Goal: Task Accomplishment & Management: Manage account settings

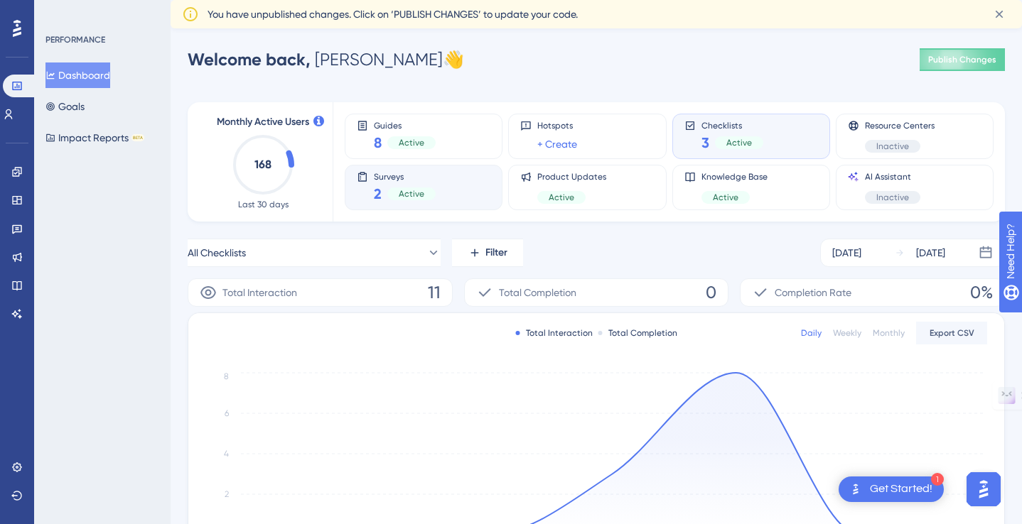
click at [441, 175] on div "Surveys 2 Active" at bounding box center [424, 187] width 134 height 33
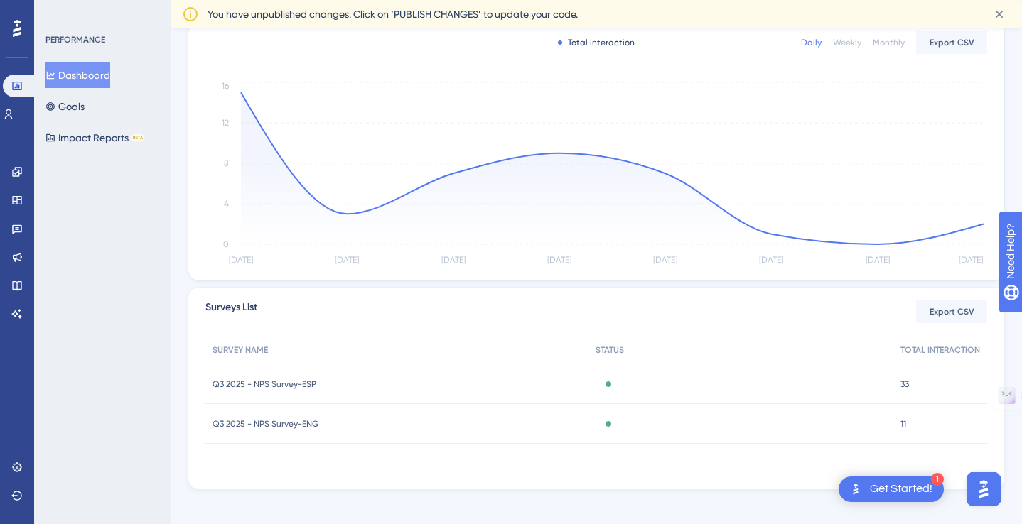
scroll to position [302, 0]
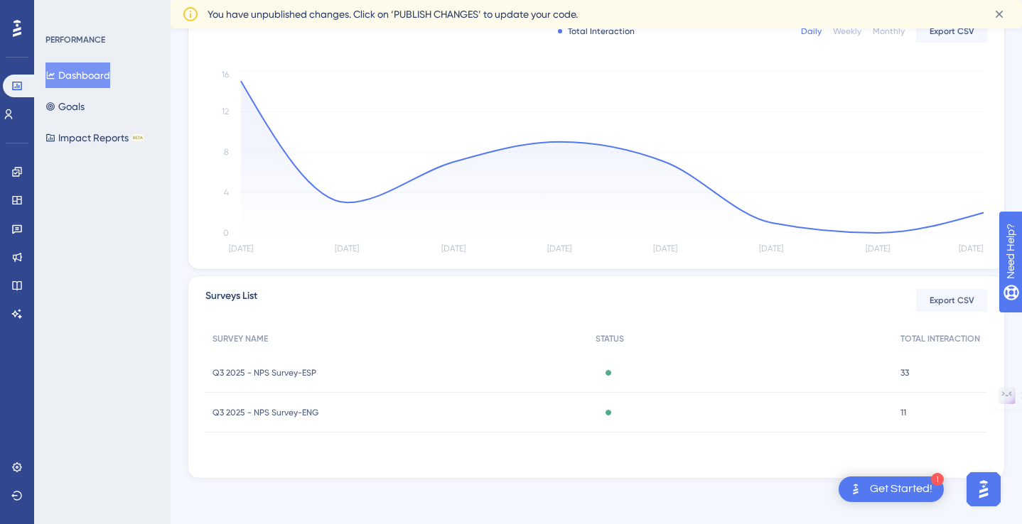
click at [286, 409] on span "Q3 2025 - NPS Survey-ENG" at bounding box center [265, 412] width 106 height 11
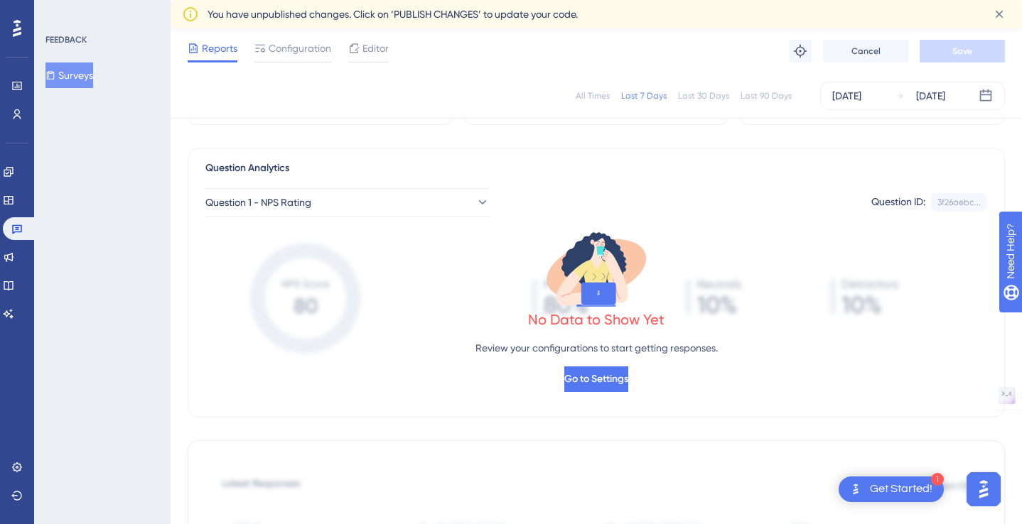
scroll to position [123, 0]
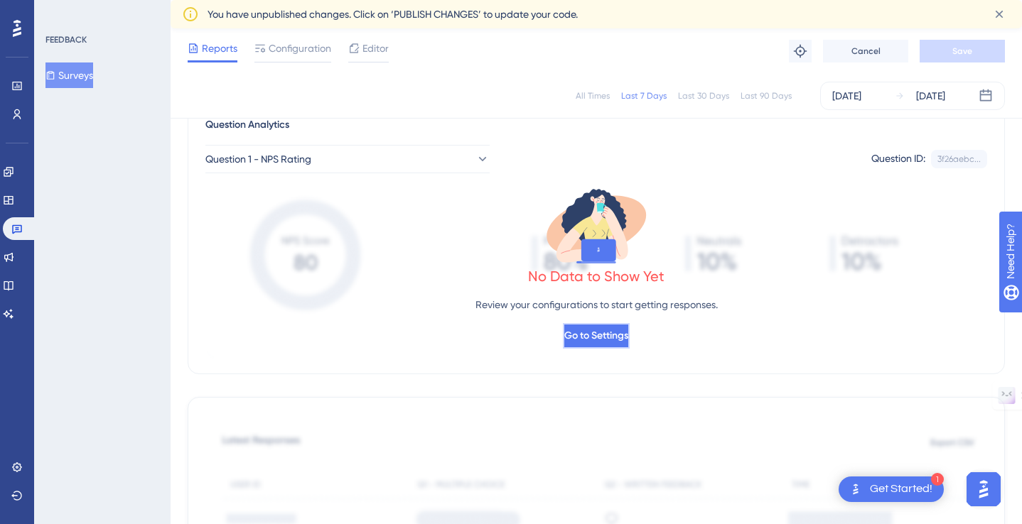
click at [603, 340] on span "Go to Settings" at bounding box center [596, 336] width 64 height 17
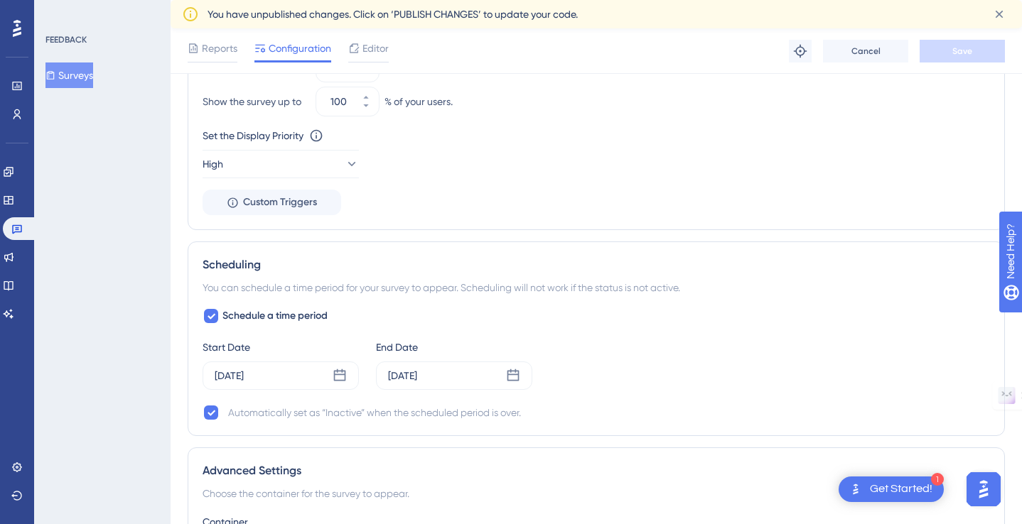
scroll to position [1035, 0]
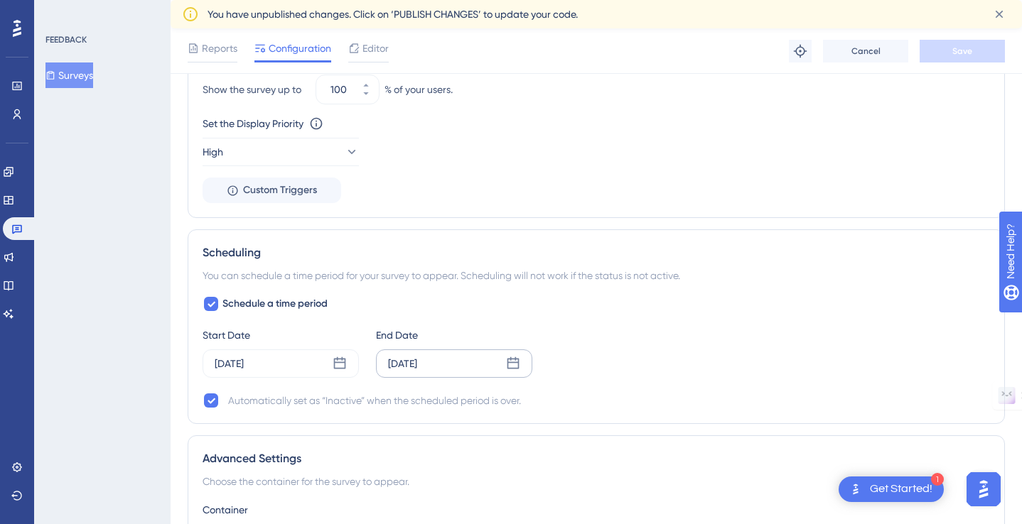
click at [507, 364] on icon at bounding box center [513, 363] width 12 height 12
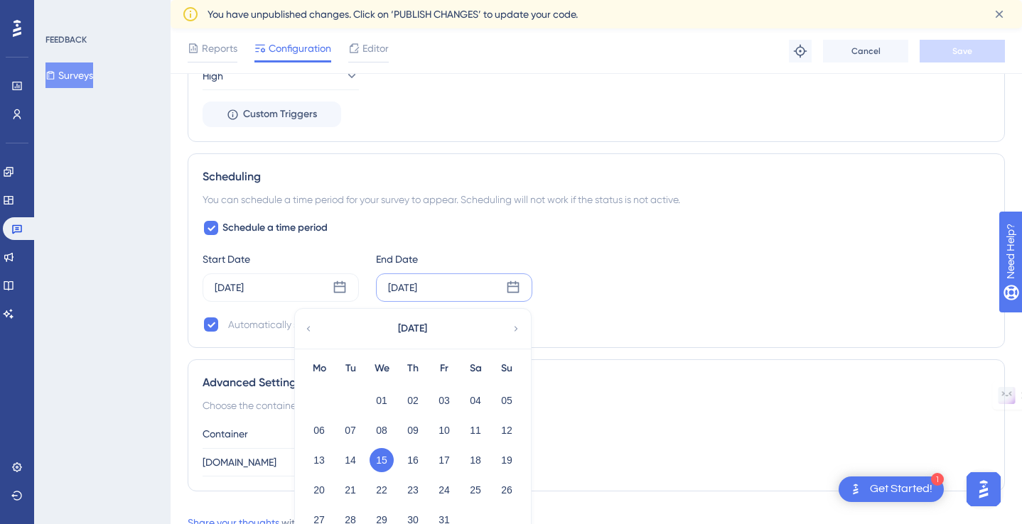
scroll to position [1124, 0]
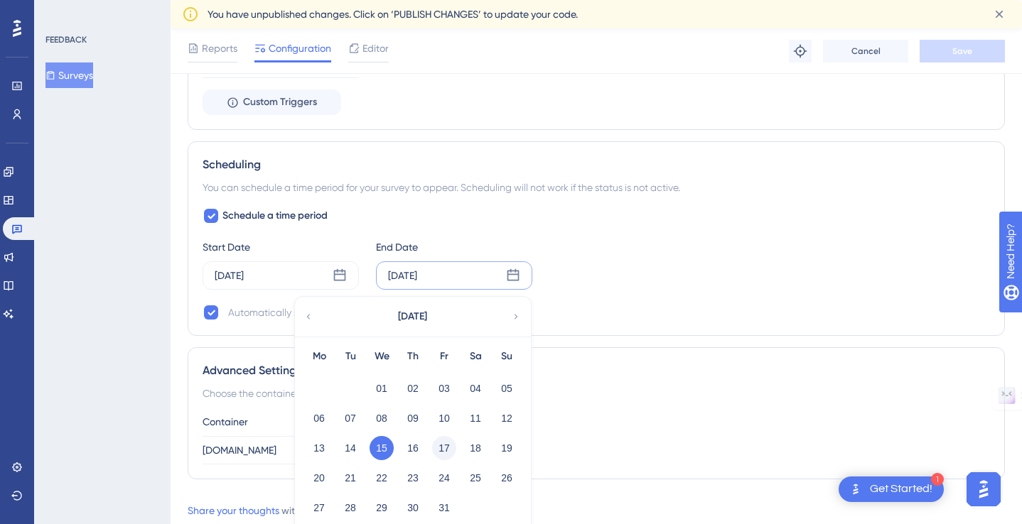
click at [440, 446] on button "17" at bounding box center [444, 448] width 24 height 24
click at [580, 357] on div "Advanced Settings Choose the container for the survey to appear. Container [DOM…" at bounding box center [596, 414] width 817 height 132
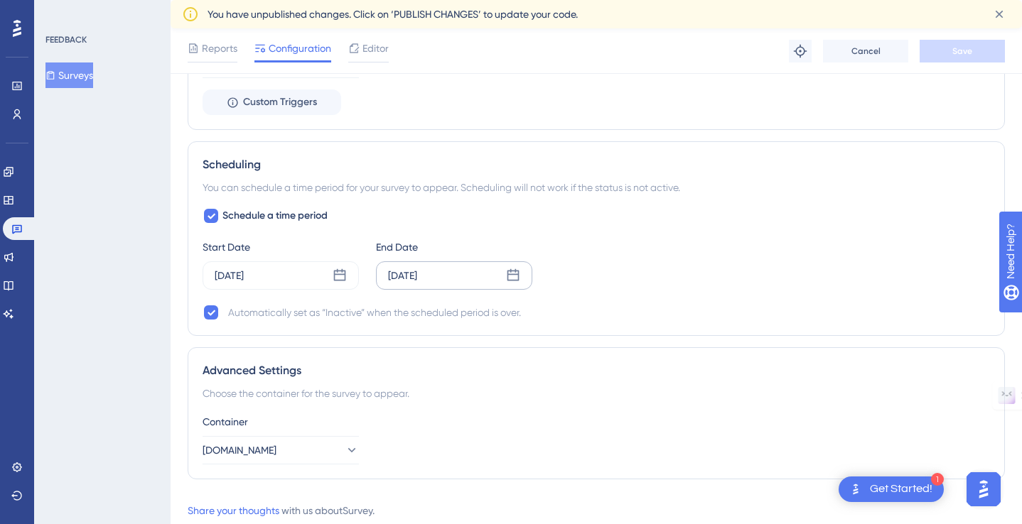
click at [465, 276] on div "[DATE]" at bounding box center [454, 276] width 156 height 28
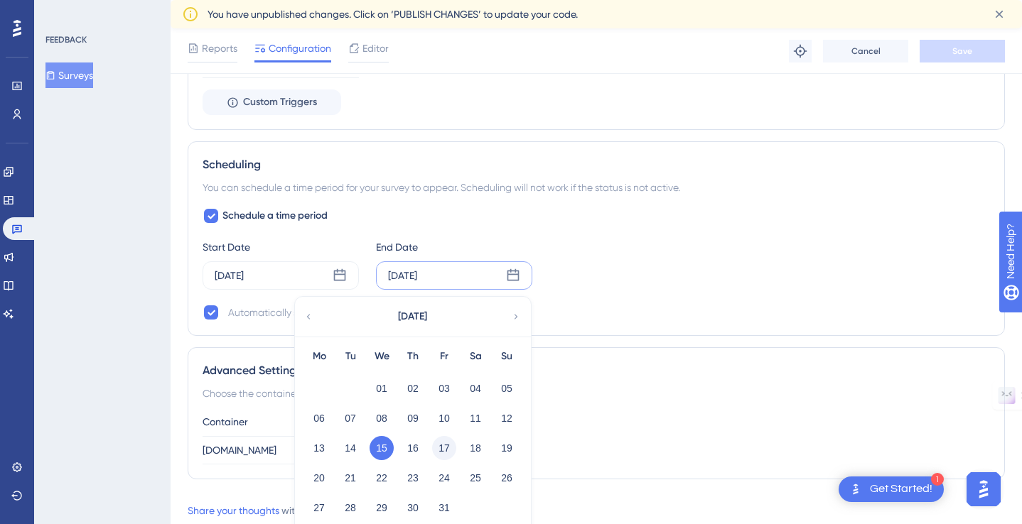
click at [447, 447] on button "17" at bounding box center [444, 448] width 24 height 24
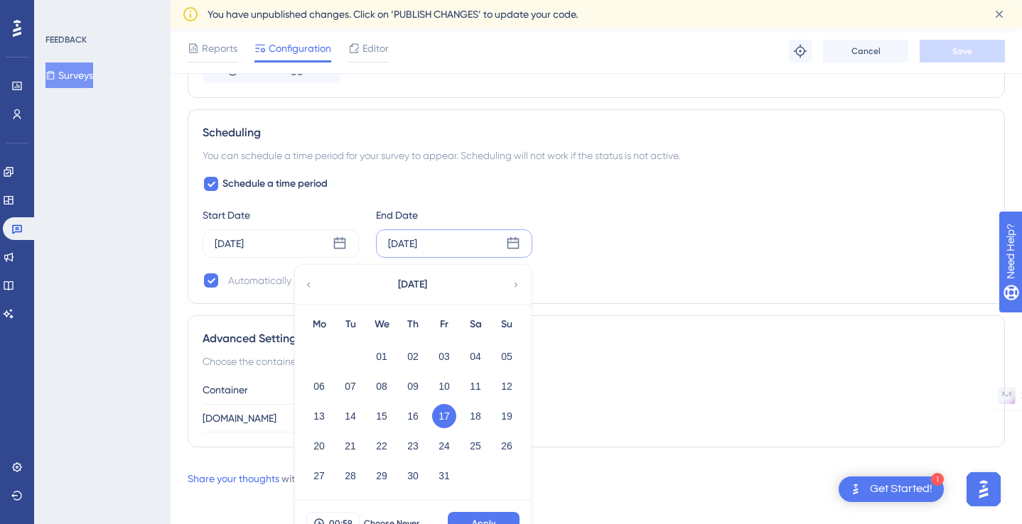
scroll to position [1178, 0]
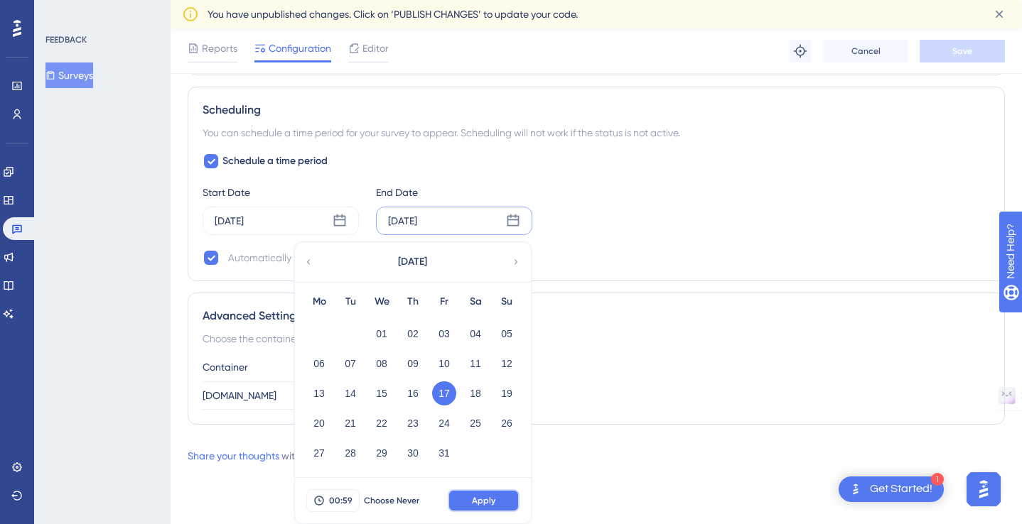
click at [489, 500] on span "Apply" at bounding box center [483, 500] width 23 height 11
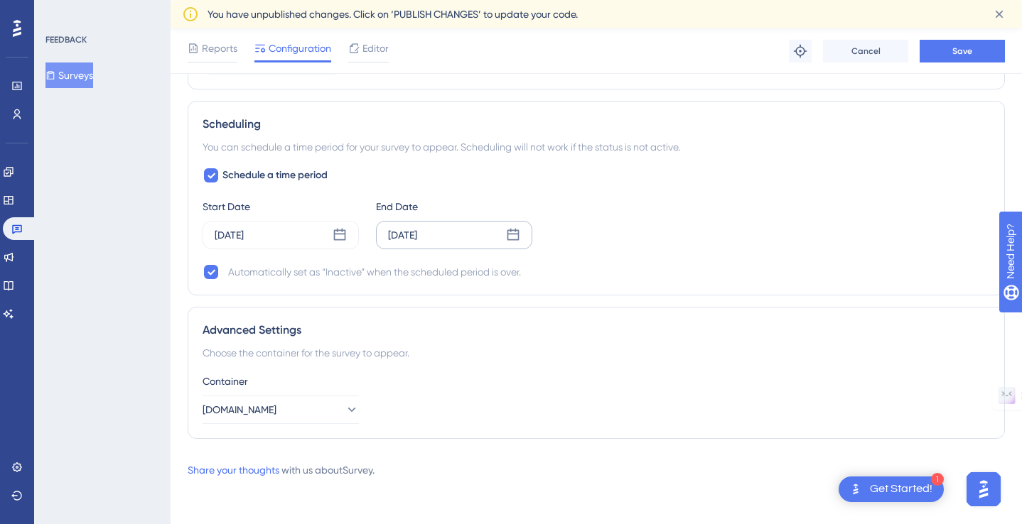
scroll to position [1164, 0]
click at [959, 48] on span "Save" at bounding box center [962, 50] width 20 height 11
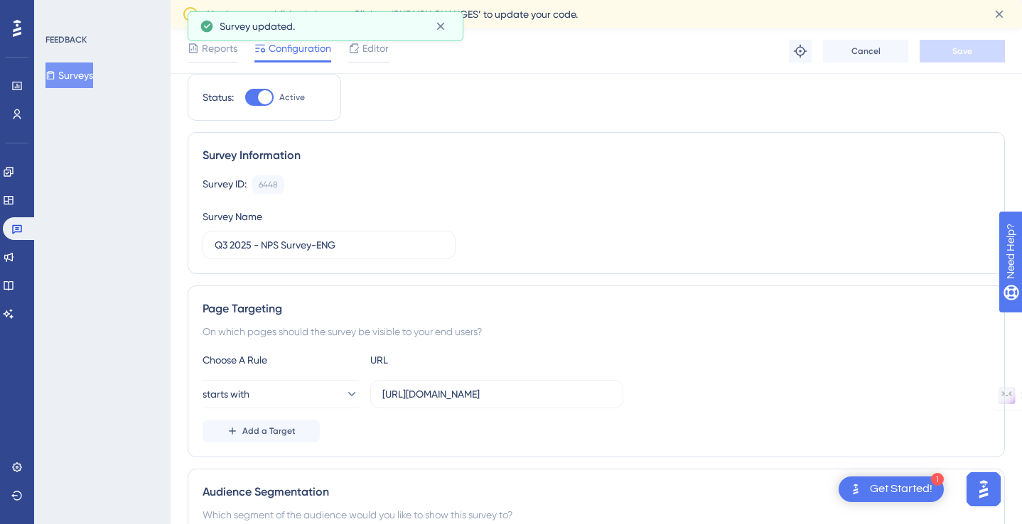
scroll to position [0, 0]
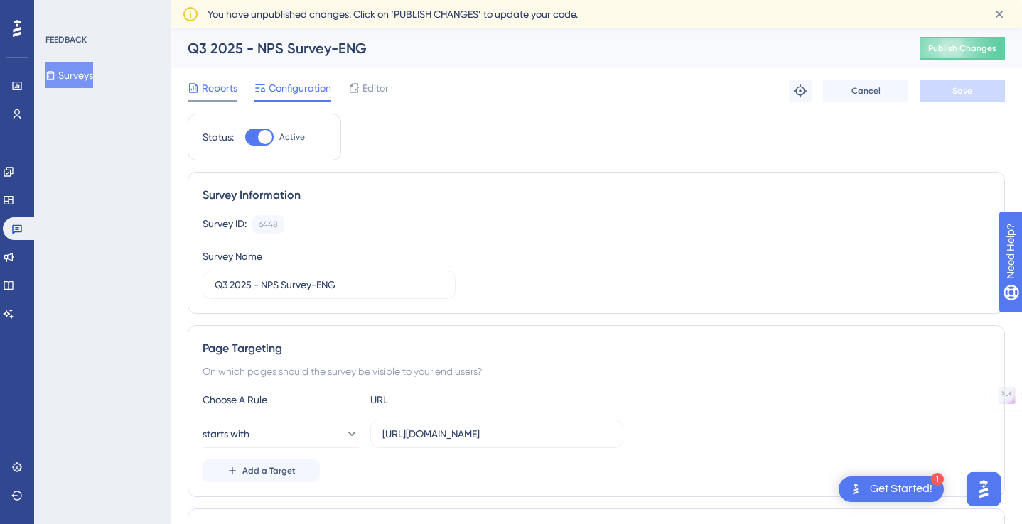
click at [207, 85] on span "Reports" at bounding box center [220, 88] width 36 height 17
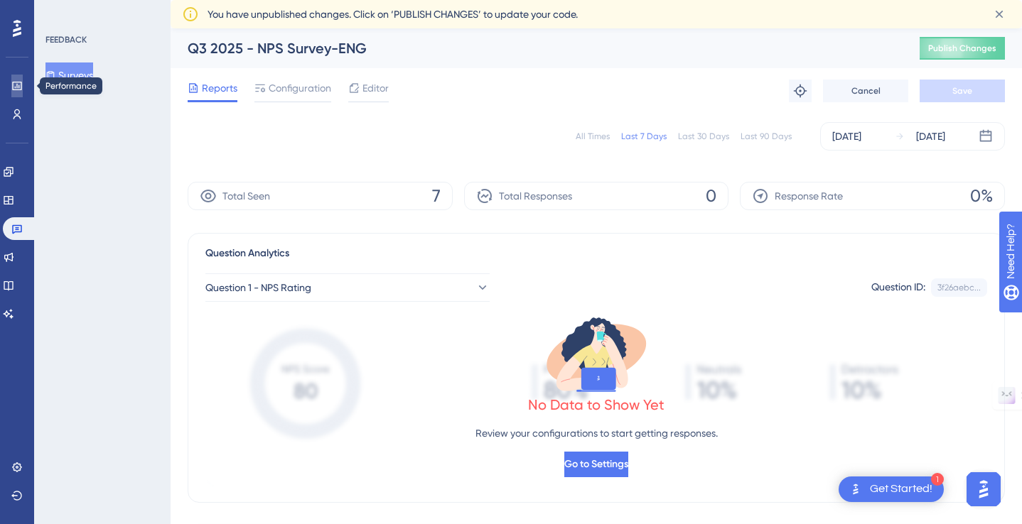
click at [16, 82] on icon at bounding box center [16, 86] width 9 height 9
